Goal: Information Seeking & Learning: Learn about a topic

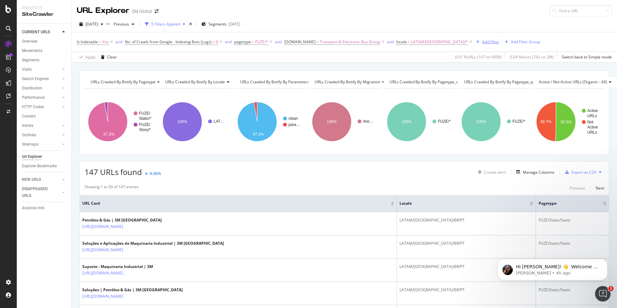
click at [482, 42] on div "Add Filter" at bounding box center [490, 41] width 17 height 5
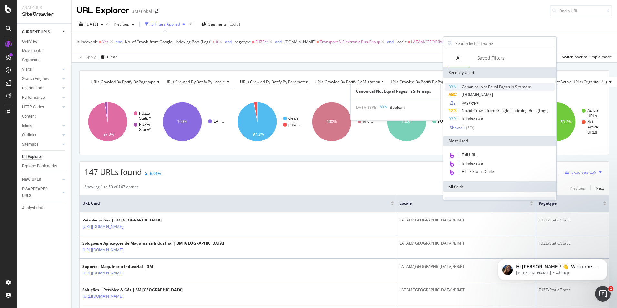
click at [491, 88] on span "Canonical Not Equal Pages In Sitemaps" at bounding box center [497, 86] width 70 height 5
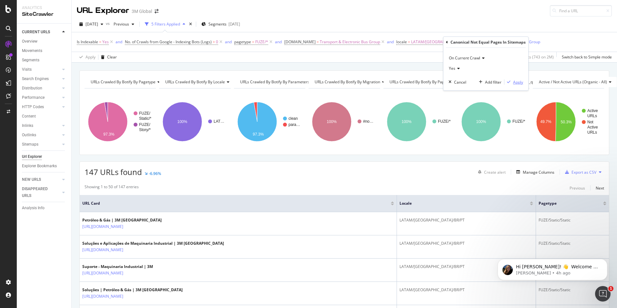
click at [518, 83] on div "Apply" at bounding box center [518, 81] width 10 height 5
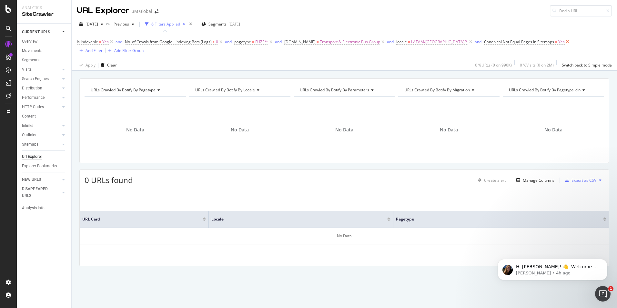
click at [565, 42] on icon at bounding box center [567, 42] width 5 height 6
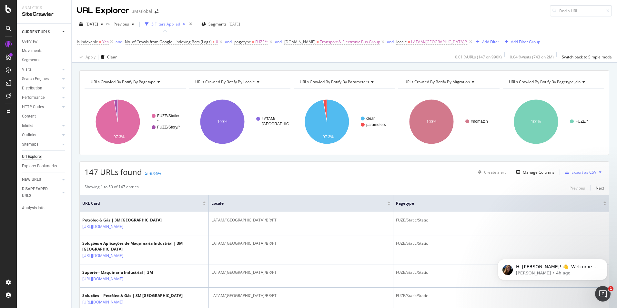
click at [167, 68] on div "URLs Crawled By Botify By pagetype Chart (by Value) Table Expand Export as CSV …" at bounding box center [345, 70] width 546 height 15
